Goal: Transaction & Acquisition: Purchase product/service

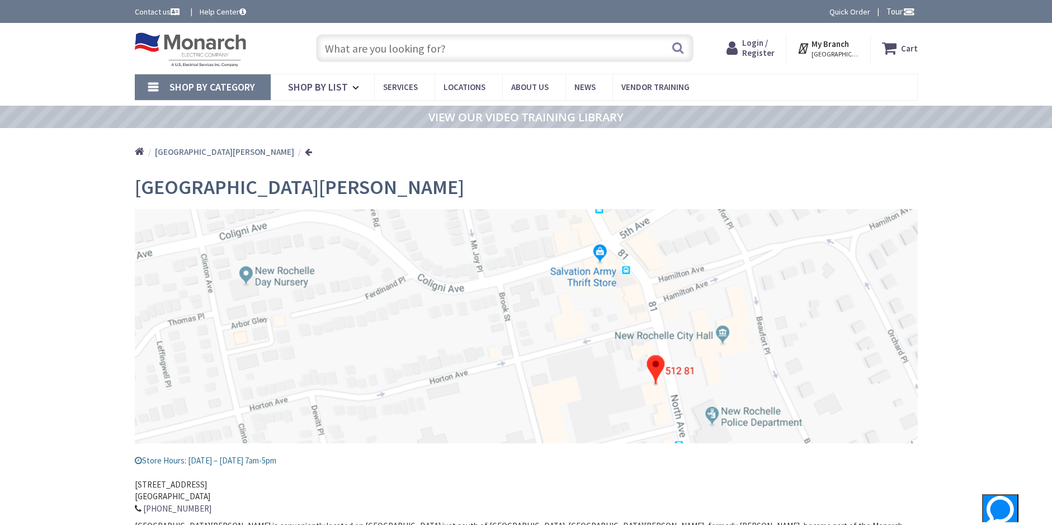
click at [761, 55] on span "Login / Register" at bounding box center [758, 47] width 32 height 21
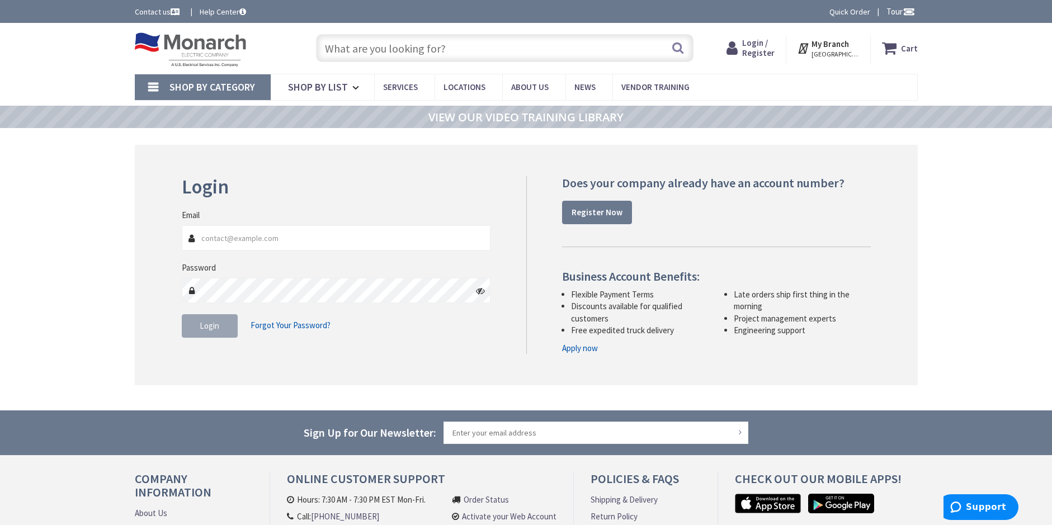
type input "marelectric9@gmail.com"
click at [374, 339] on fieldset "Email marelectric9@gmail.com Password Login Forgot Your Password?" at bounding box center [336, 279] width 309 height 140
click at [206, 331] on span "Login" at bounding box center [210, 325] width 20 height 11
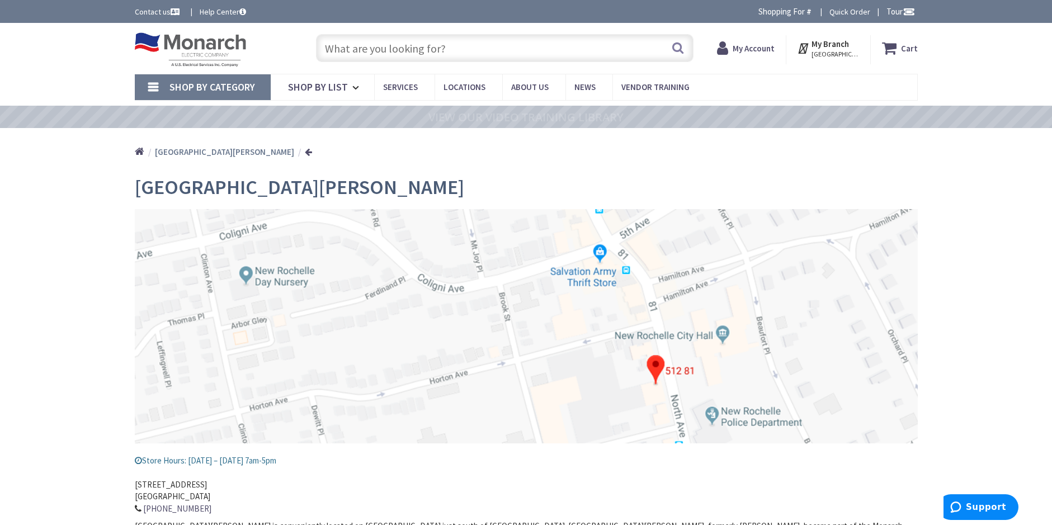
click at [346, 48] on input "text" at bounding box center [504, 48] width 377 height 28
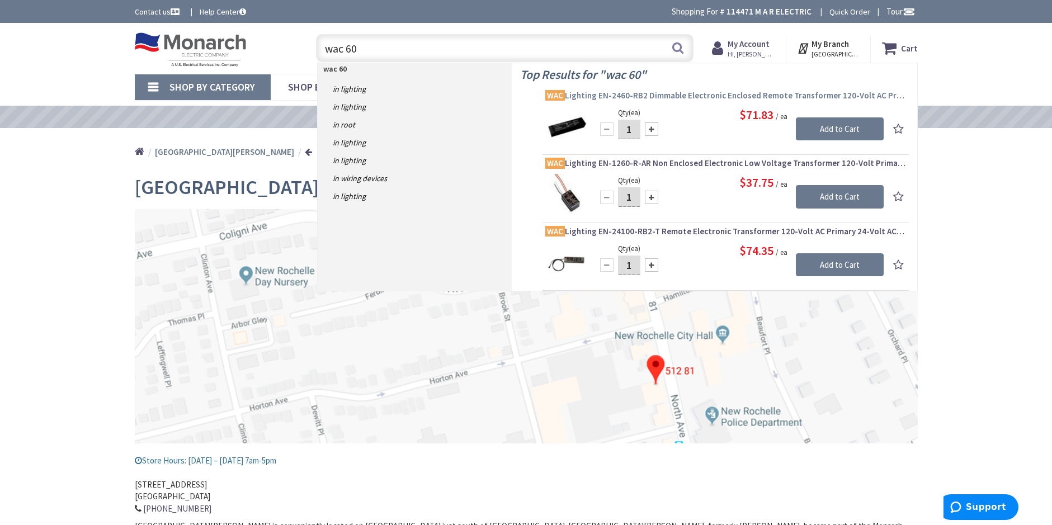
type input "wac 60"
click at [691, 96] on span "WAC Lighting EN-2460-RB2 Dimmable Electronic Enclosed Remote Transformer 120-Vo…" at bounding box center [725, 95] width 361 height 11
